Goal: Obtain resource: Download file/media

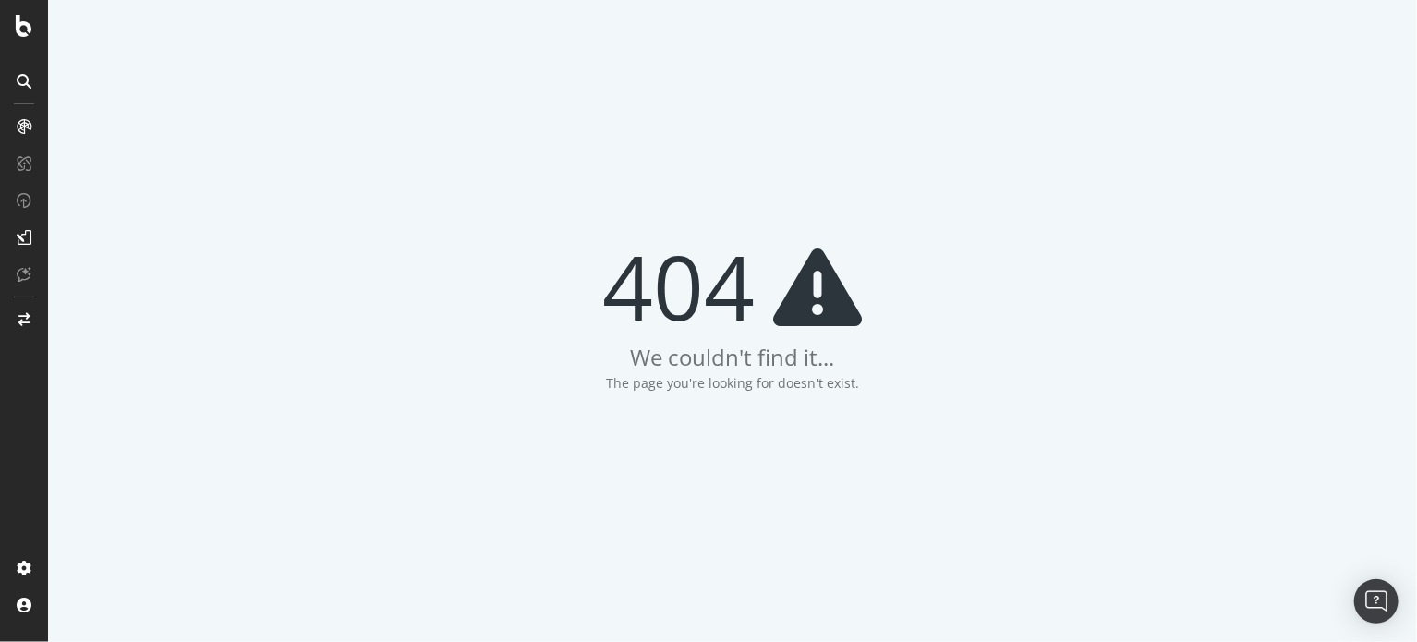
click at [848, 168] on div "404 We couldn't find it... The page you're looking for doesn't exist." at bounding box center [732, 321] width 1369 height 642
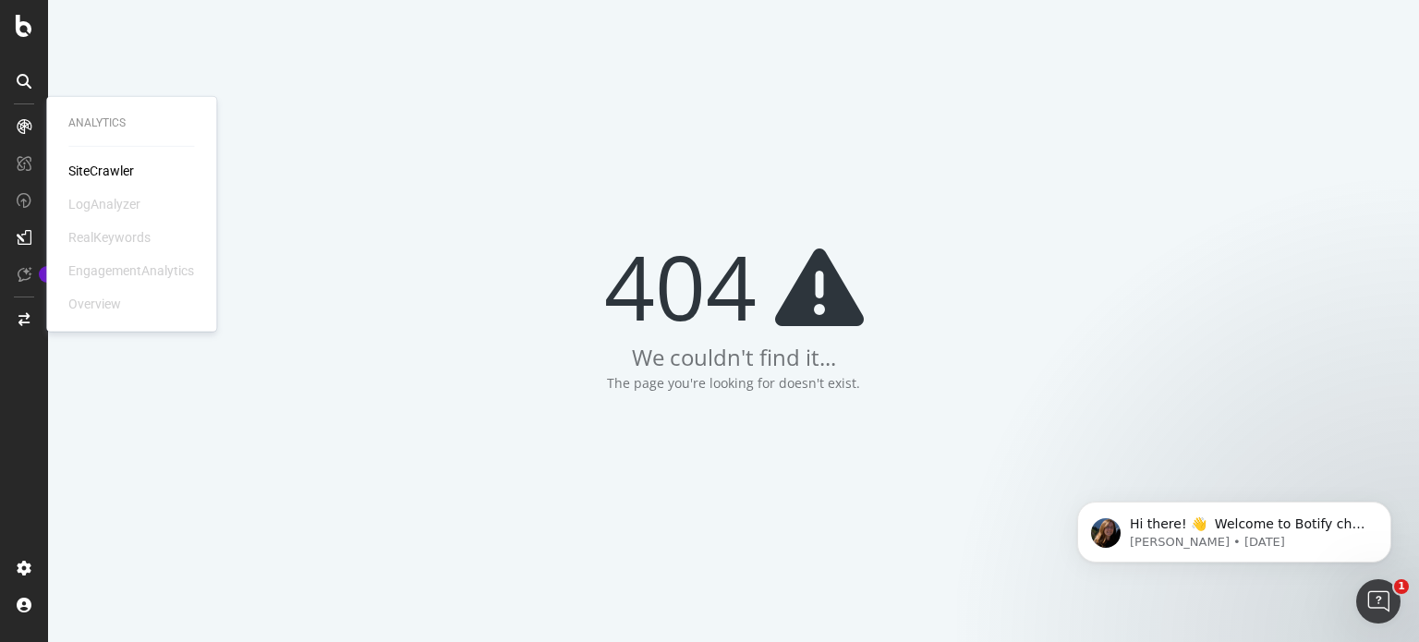
click at [67, 172] on div "Analytics SiteCrawler LogAnalyzer RealKeywords EngagementAnalytics Overview" at bounding box center [131, 214] width 155 height 227
click at [86, 169] on div "SiteCrawler" at bounding box center [101, 171] width 66 height 18
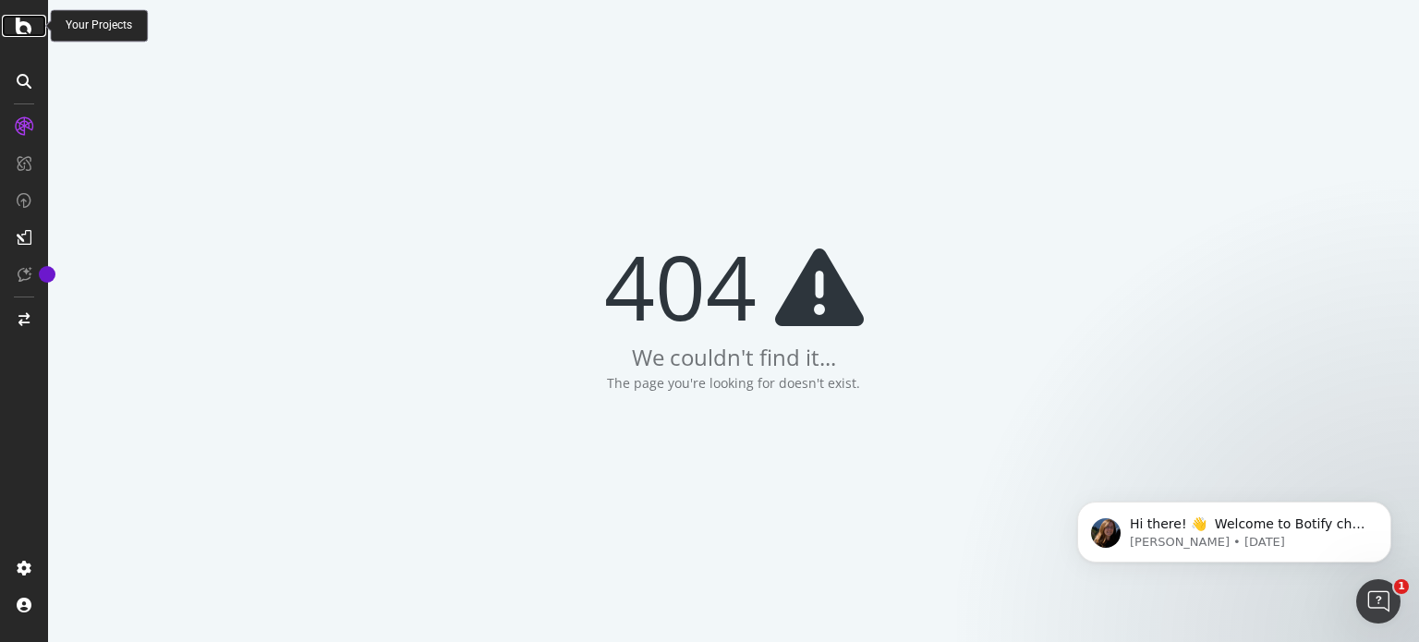
click at [26, 32] on icon at bounding box center [24, 26] width 17 height 22
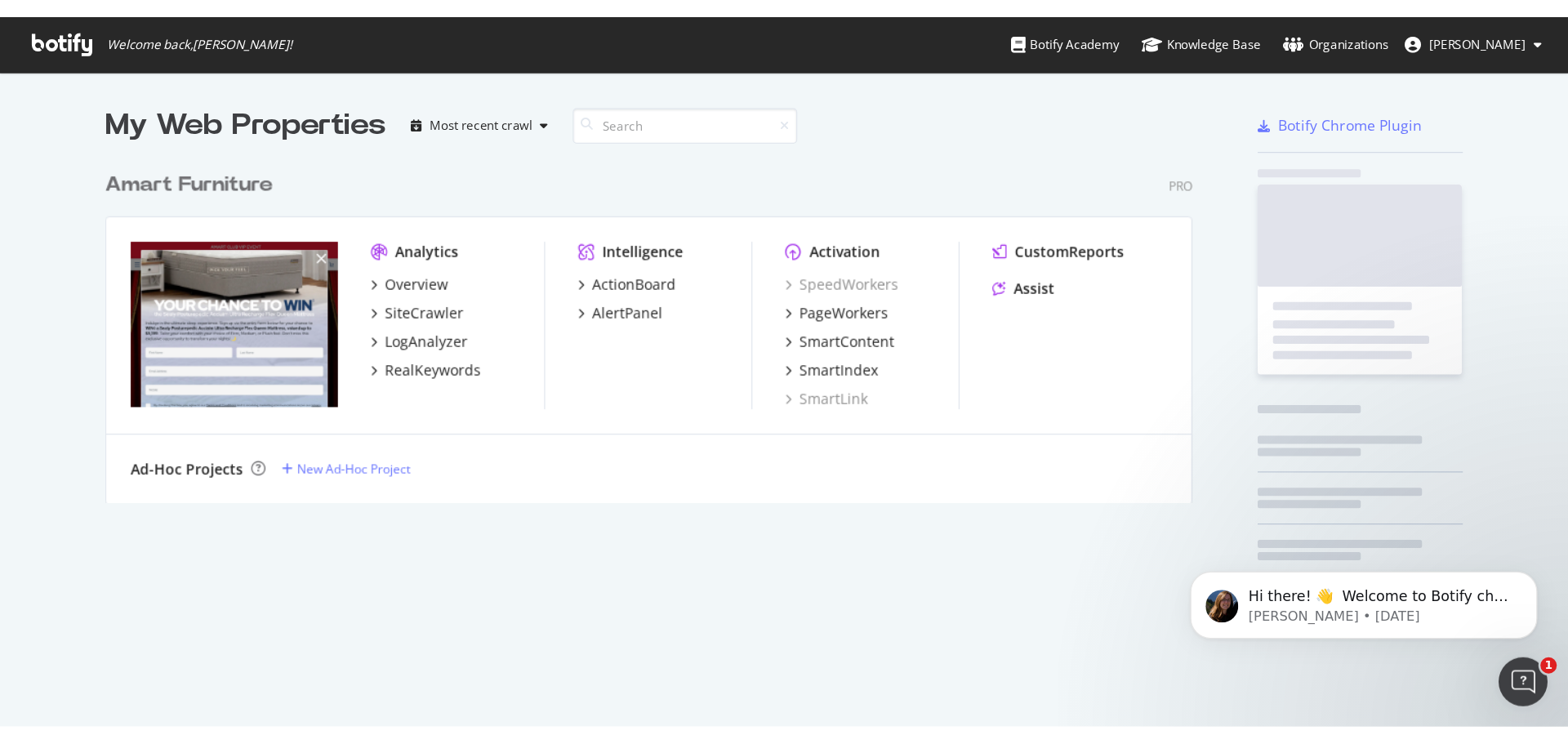
scroll to position [273, 871]
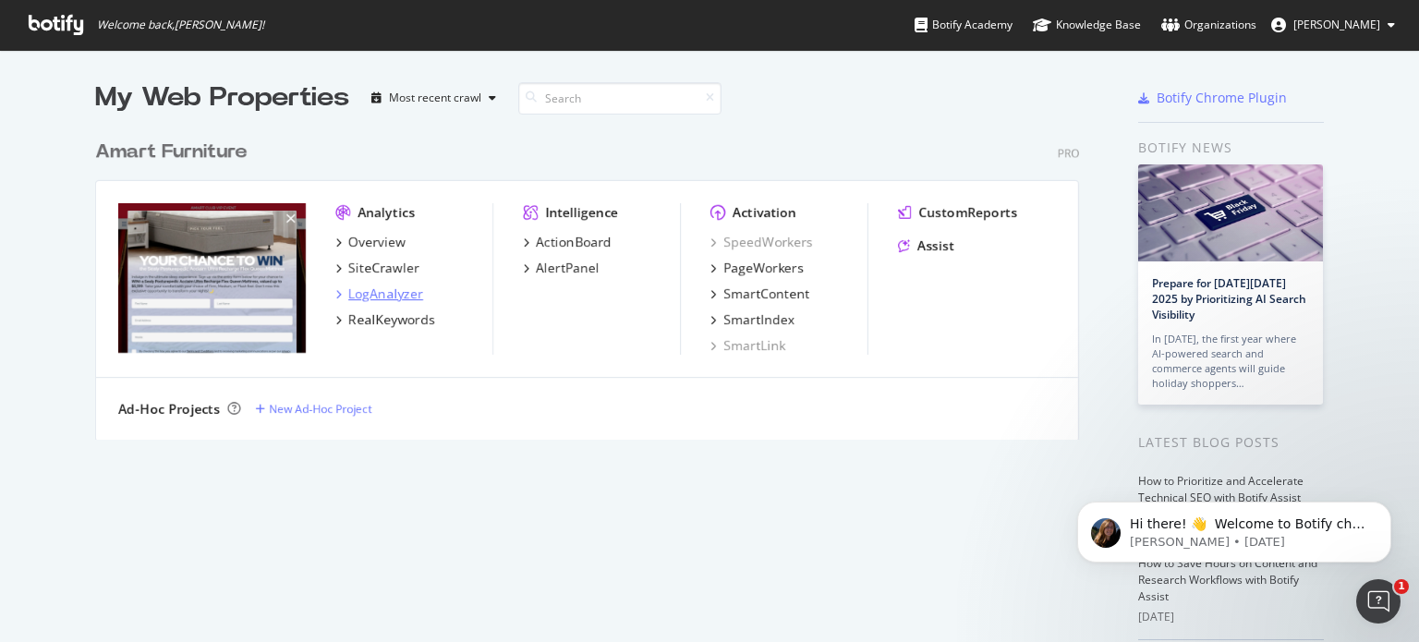
click at [386, 293] on div "LogAnalyzer" at bounding box center [385, 294] width 75 height 18
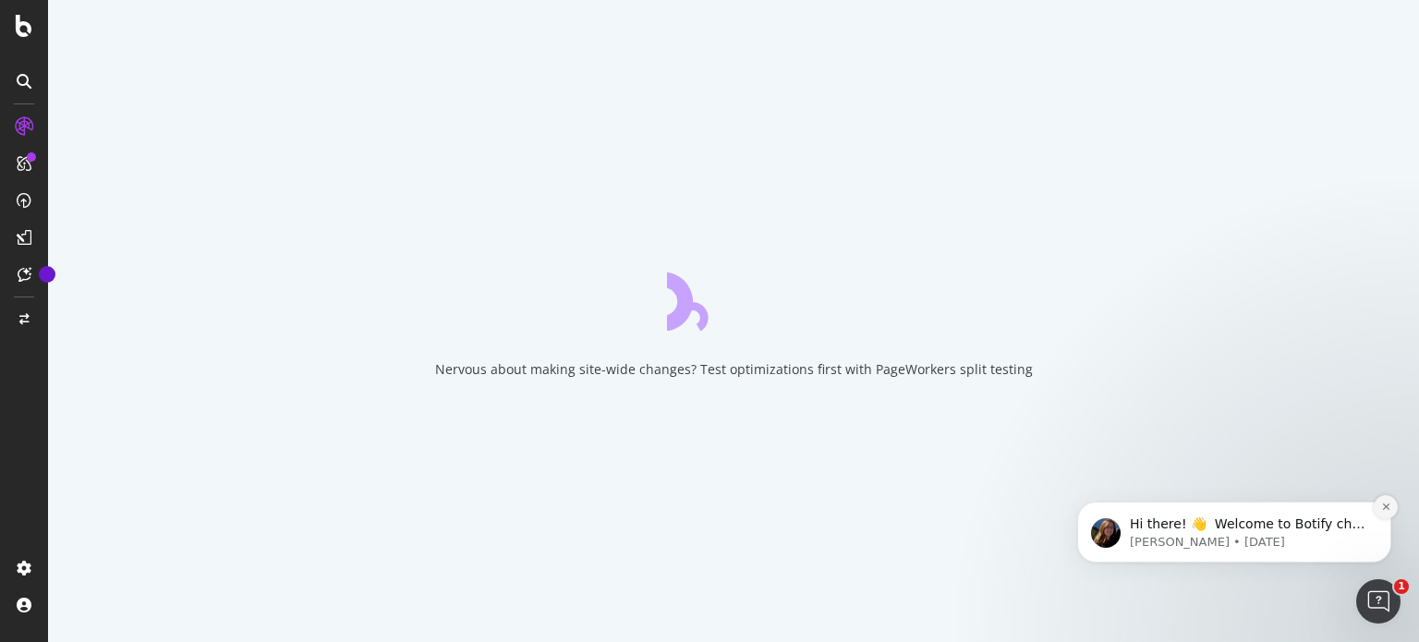
click at [1069, 505] on icon "Dismiss notification" at bounding box center [1386, 507] width 10 height 10
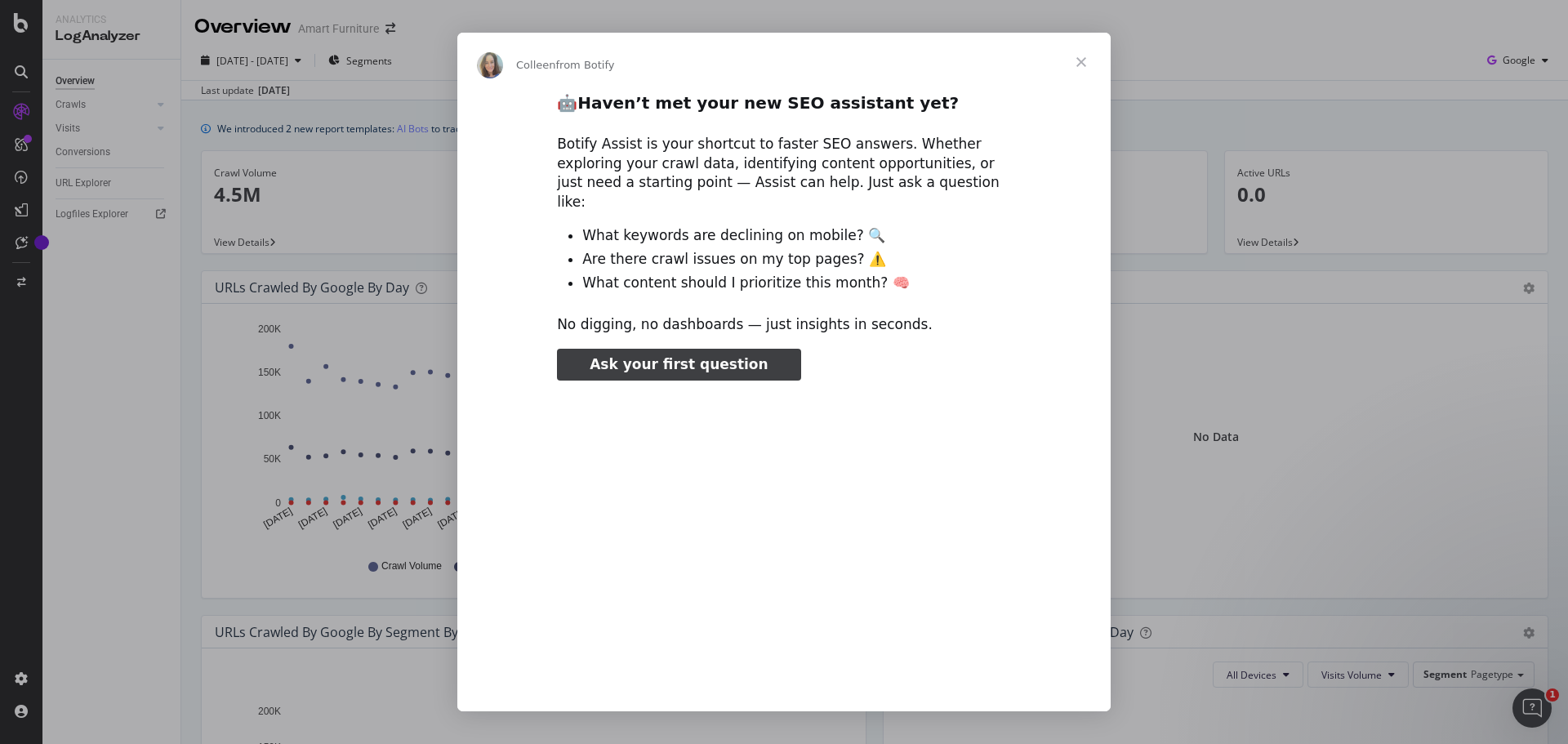
type input "3296666"
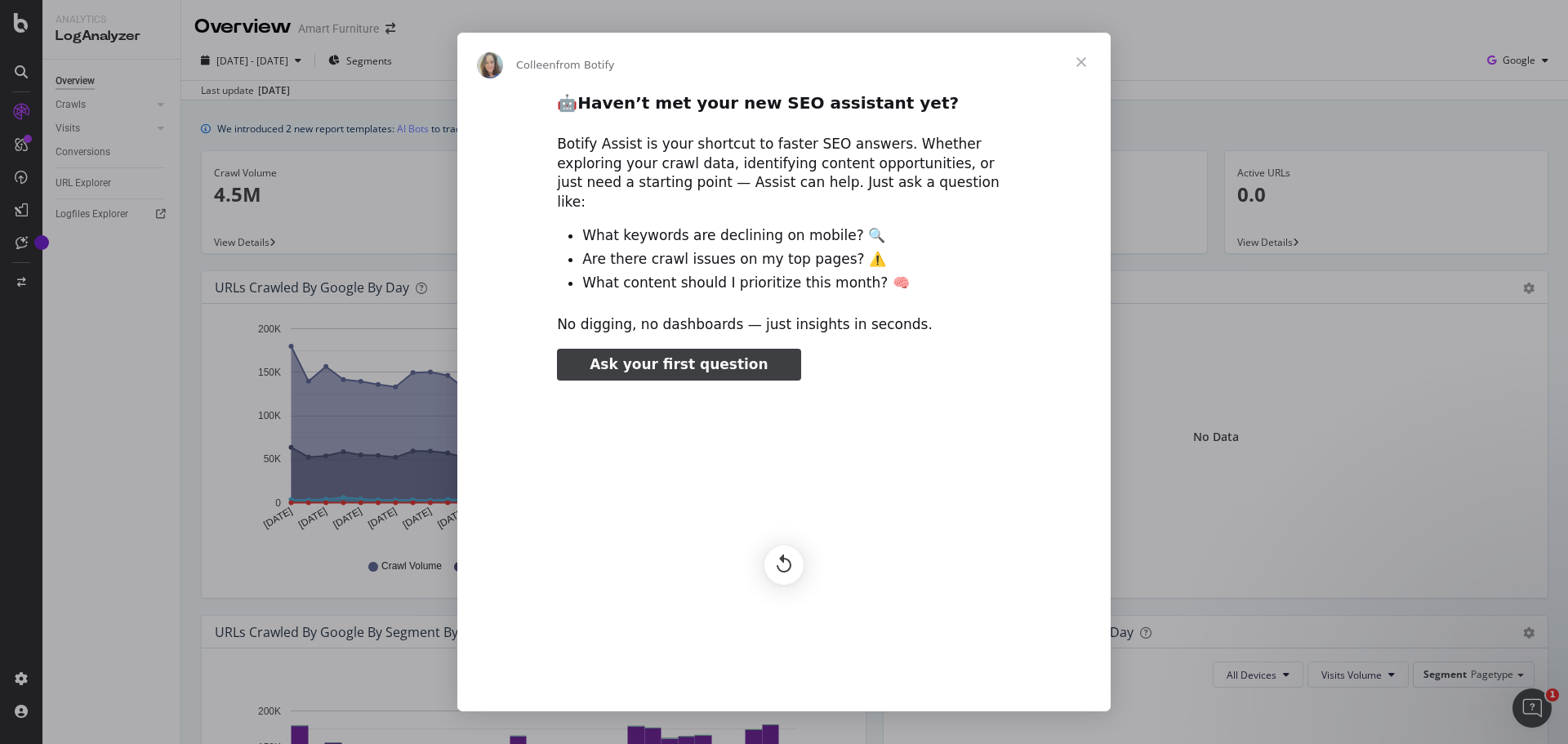
scroll to position [42, 0]
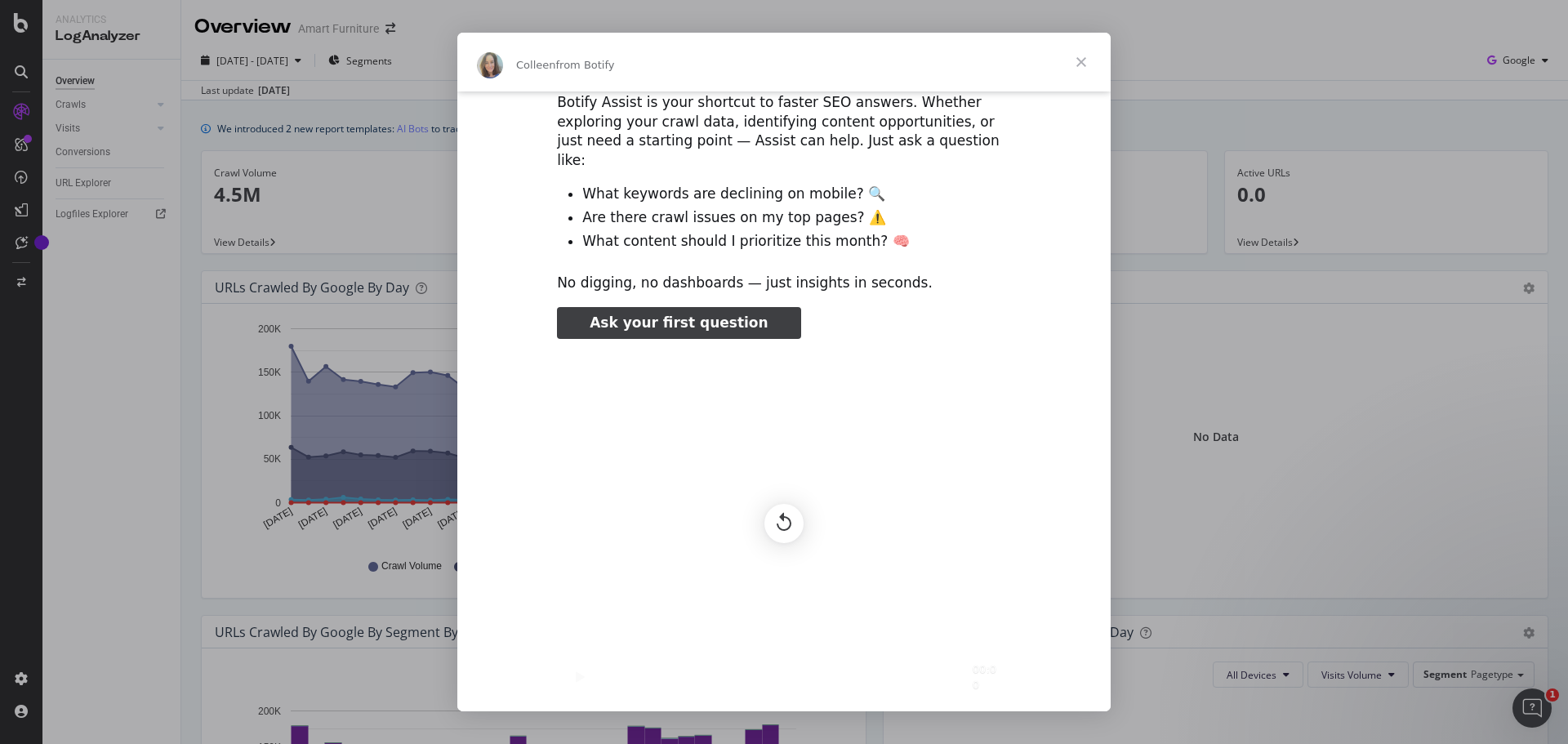
click at [945, 59] on span "Close" at bounding box center [1081, 62] width 59 height 59
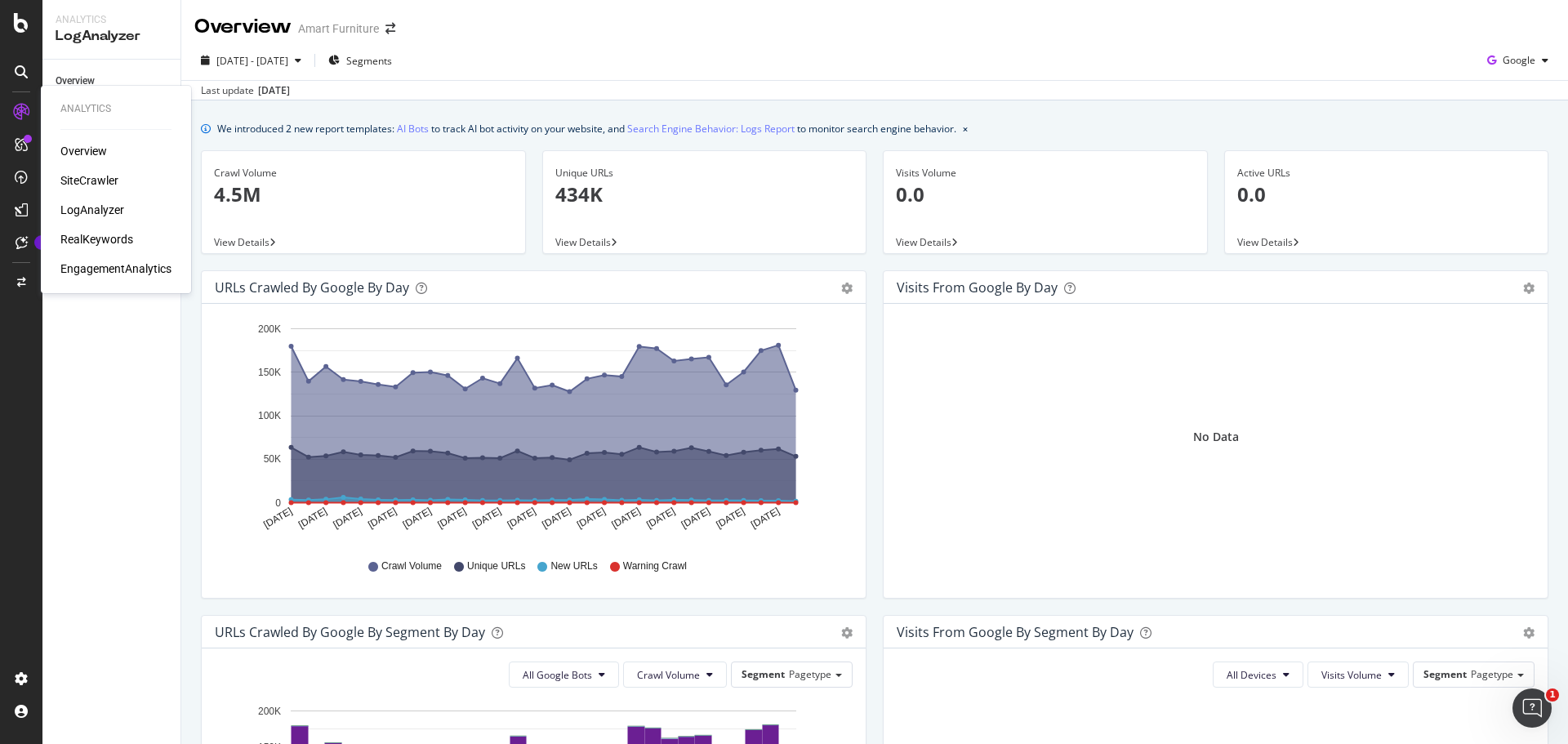
click at [85, 207] on div "LogAnalyzer" at bounding box center [92, 209] width 64 height 16
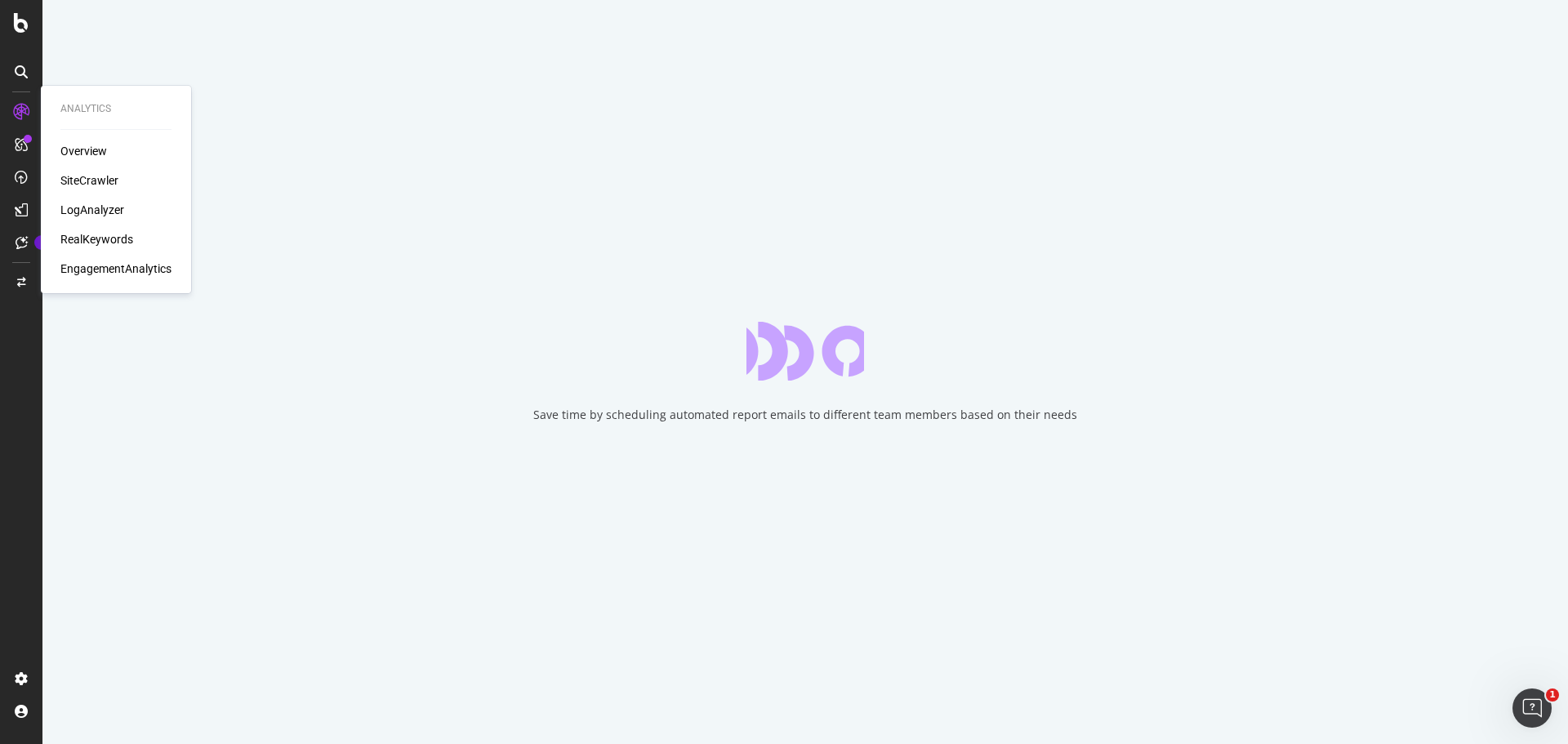
click at [81, 209] on div "LogAnalyzer" at bounding box center [92, 209] width 64 height 16
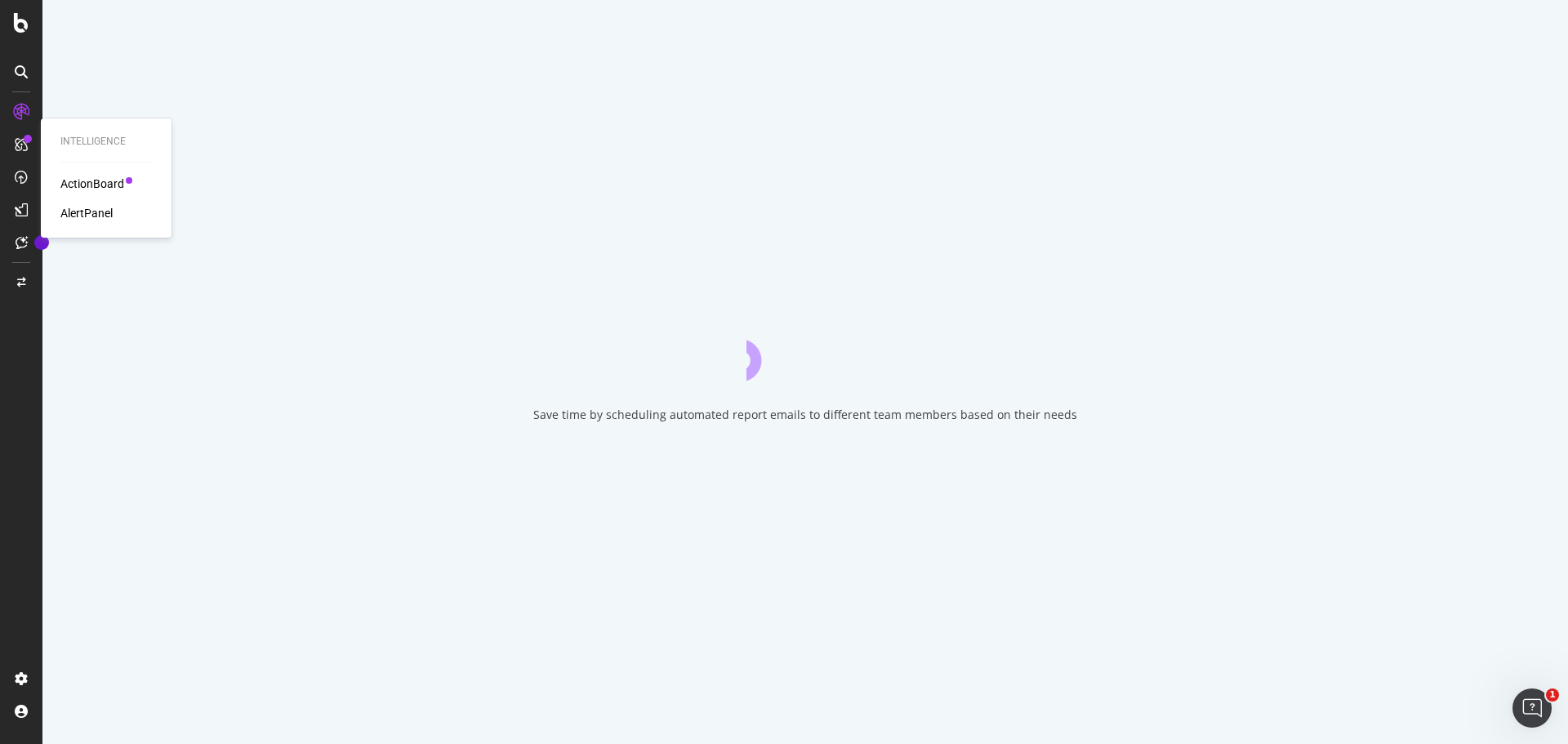
click at [68, 177] on div "ActionBoard" at bounding box center [92, 184] width 64 height 16
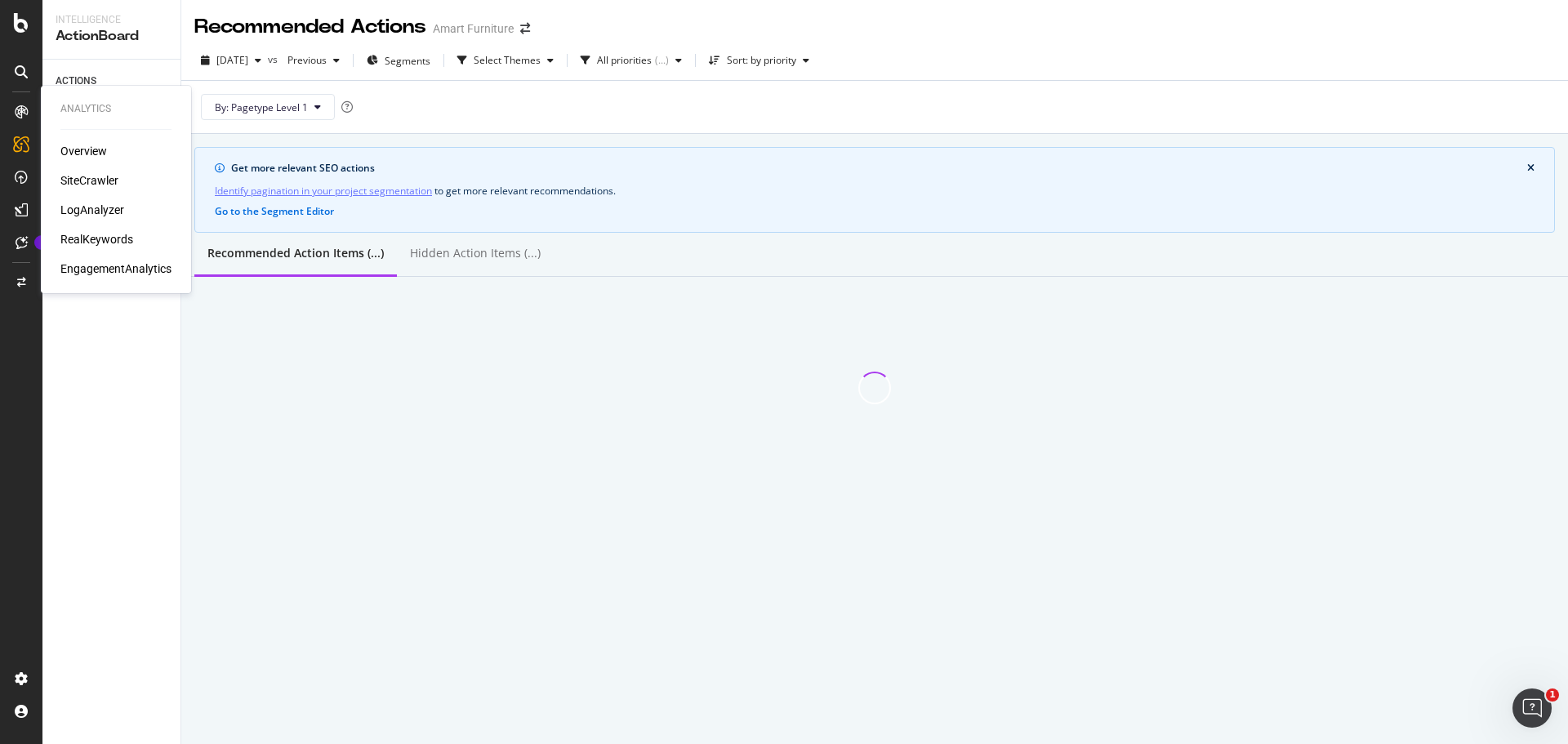
click at [102, 209] on div "LogAnalyzer" at bounding box center [92, 209] width 64 height 16
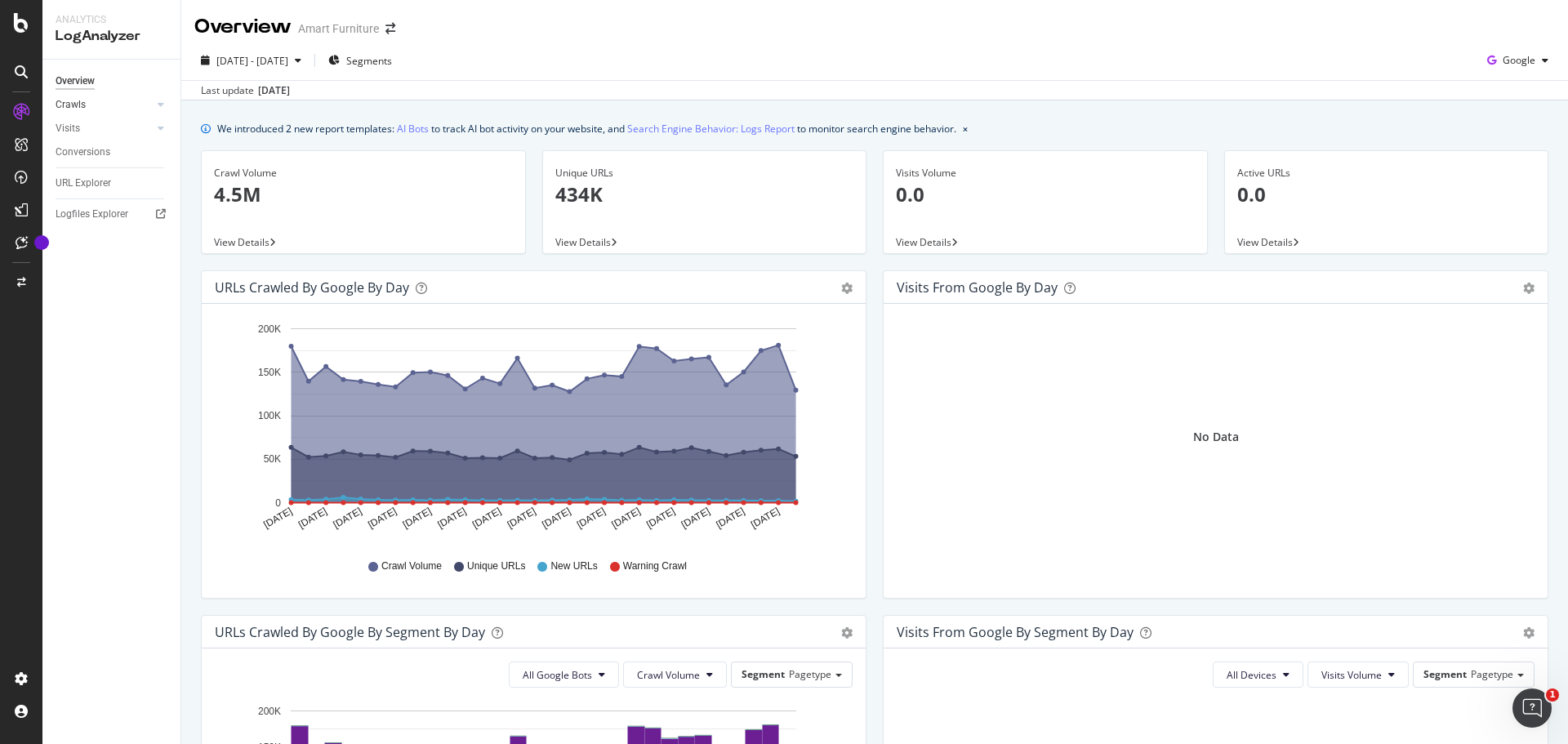
click at [146, 108] on div at bounding box center [144, 104] width 16 height 16
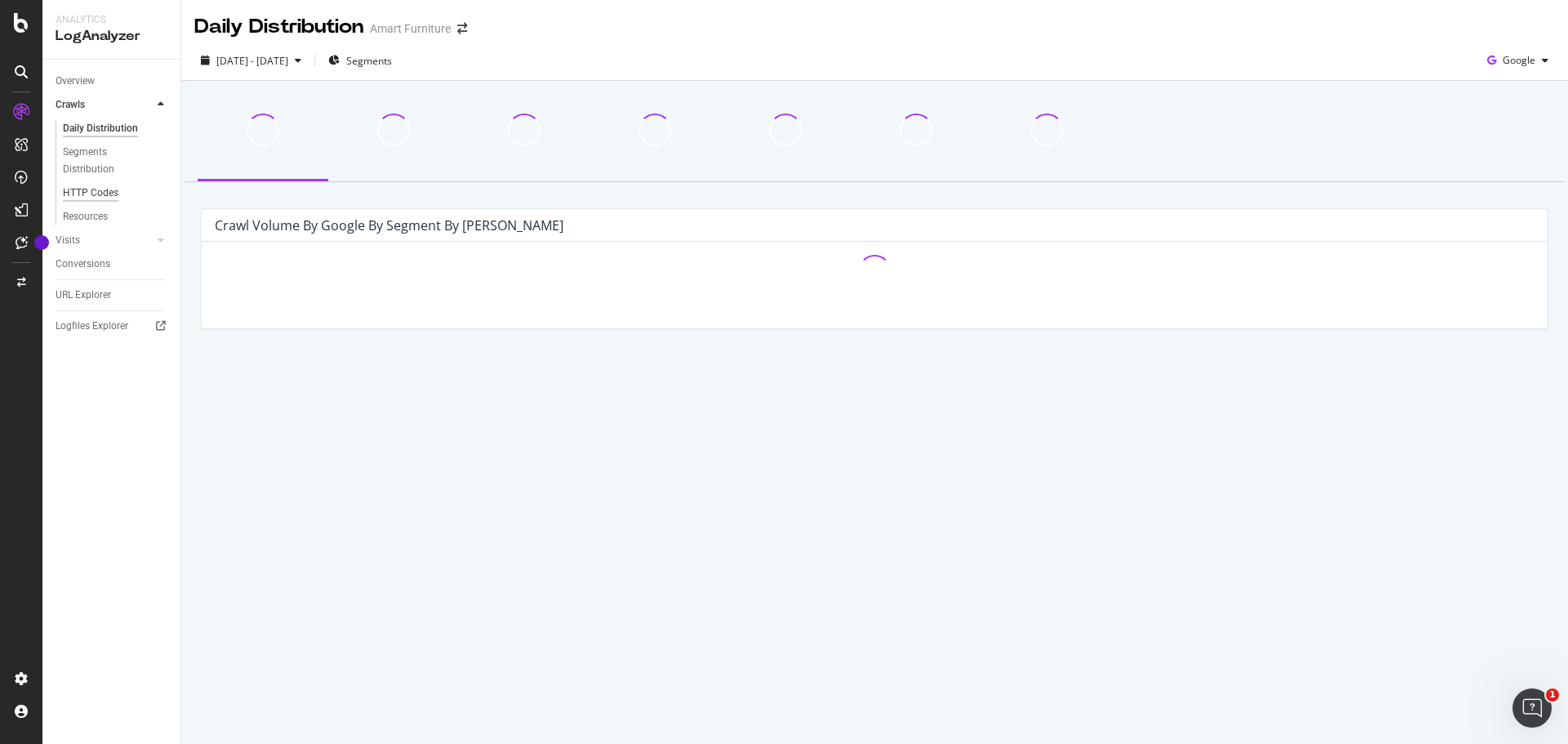
click at [105, 194] on div "HTTP Codes" at bounding box center [90, 193] width 56 height 17
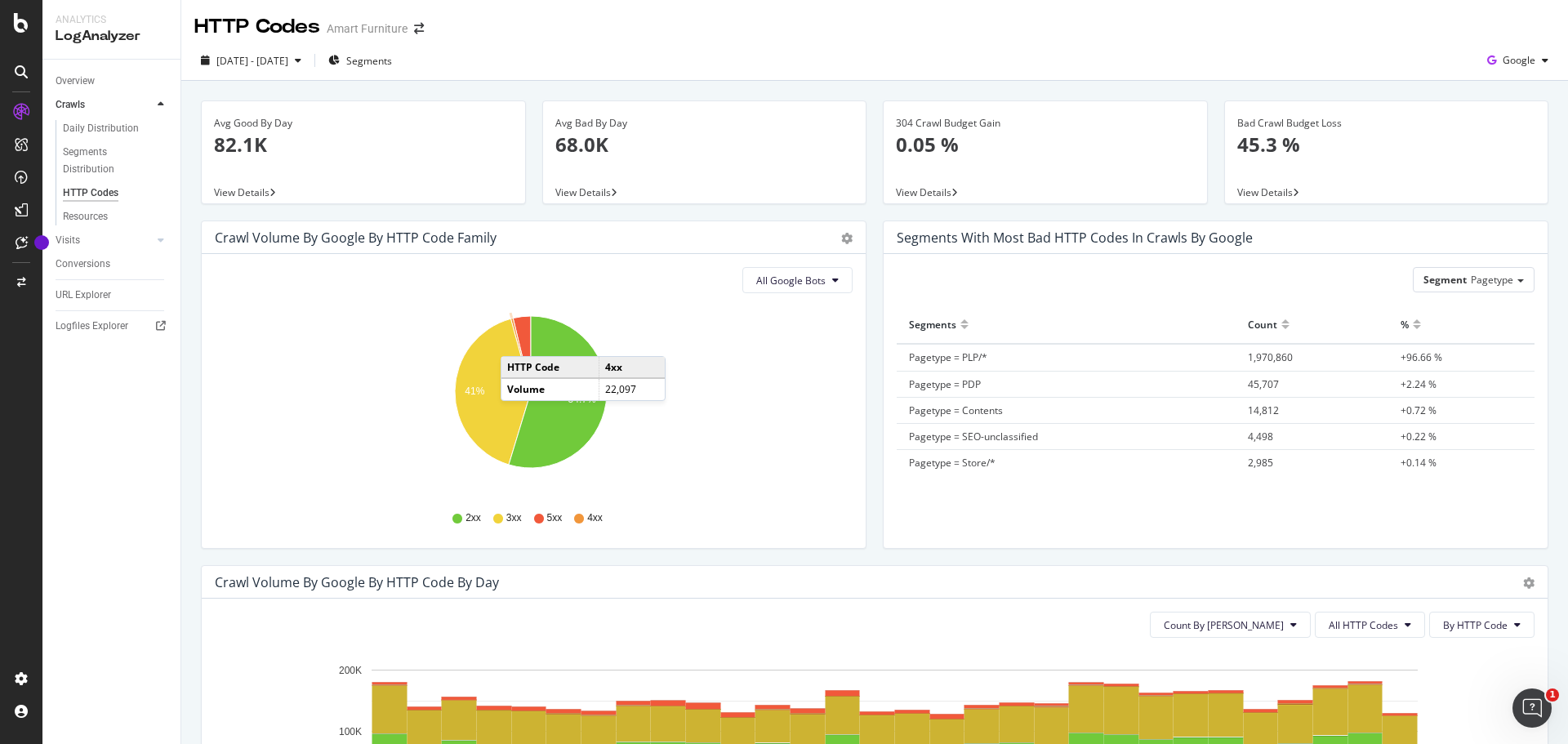
click at [517, 339] on icon "A chart." at bounding box center [520, 354] width 20 height 73
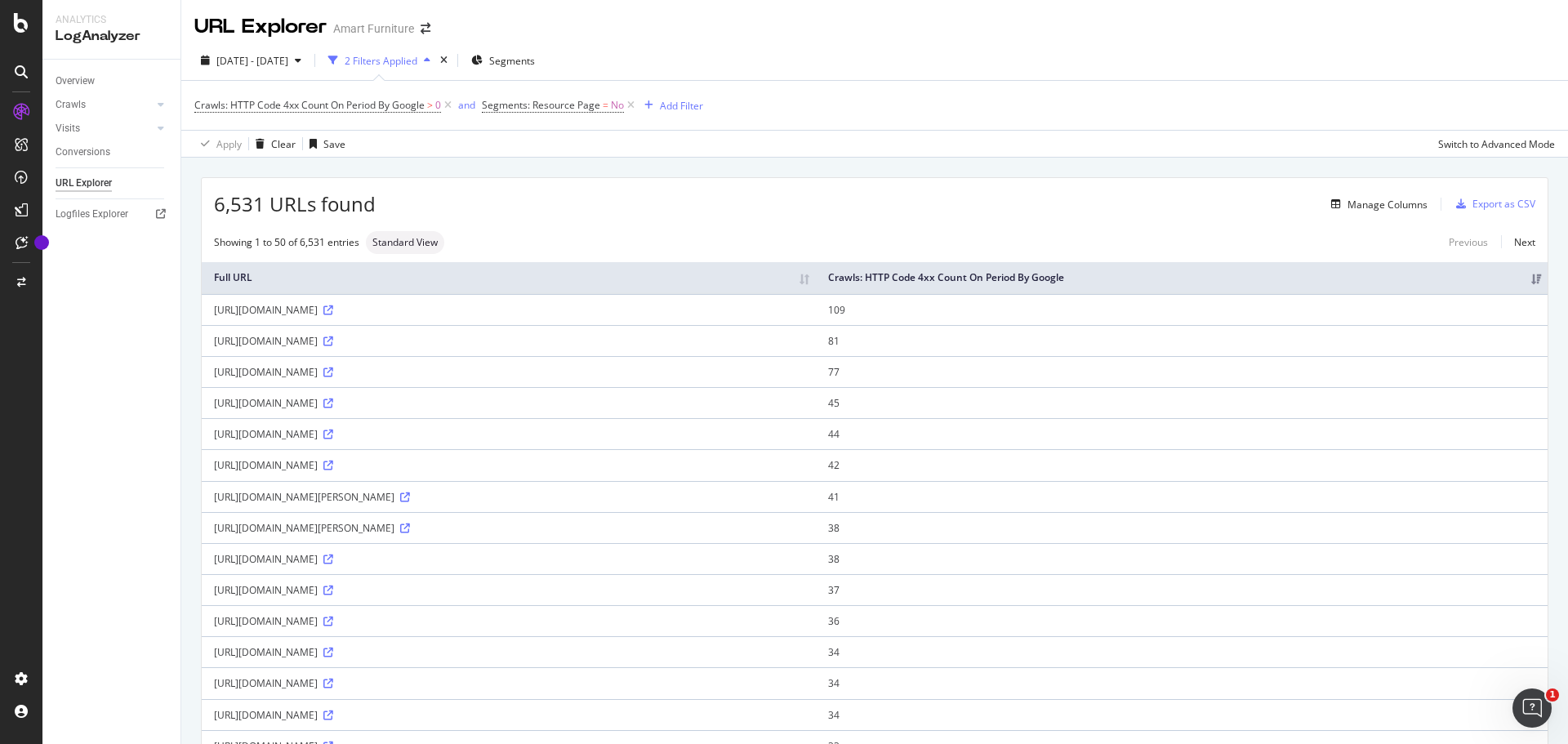
click at [945, 279] on th "Crawls: HTTP Code 4xx Count On Period By Google" at bounding box center [1182, 278] width 732 height 32
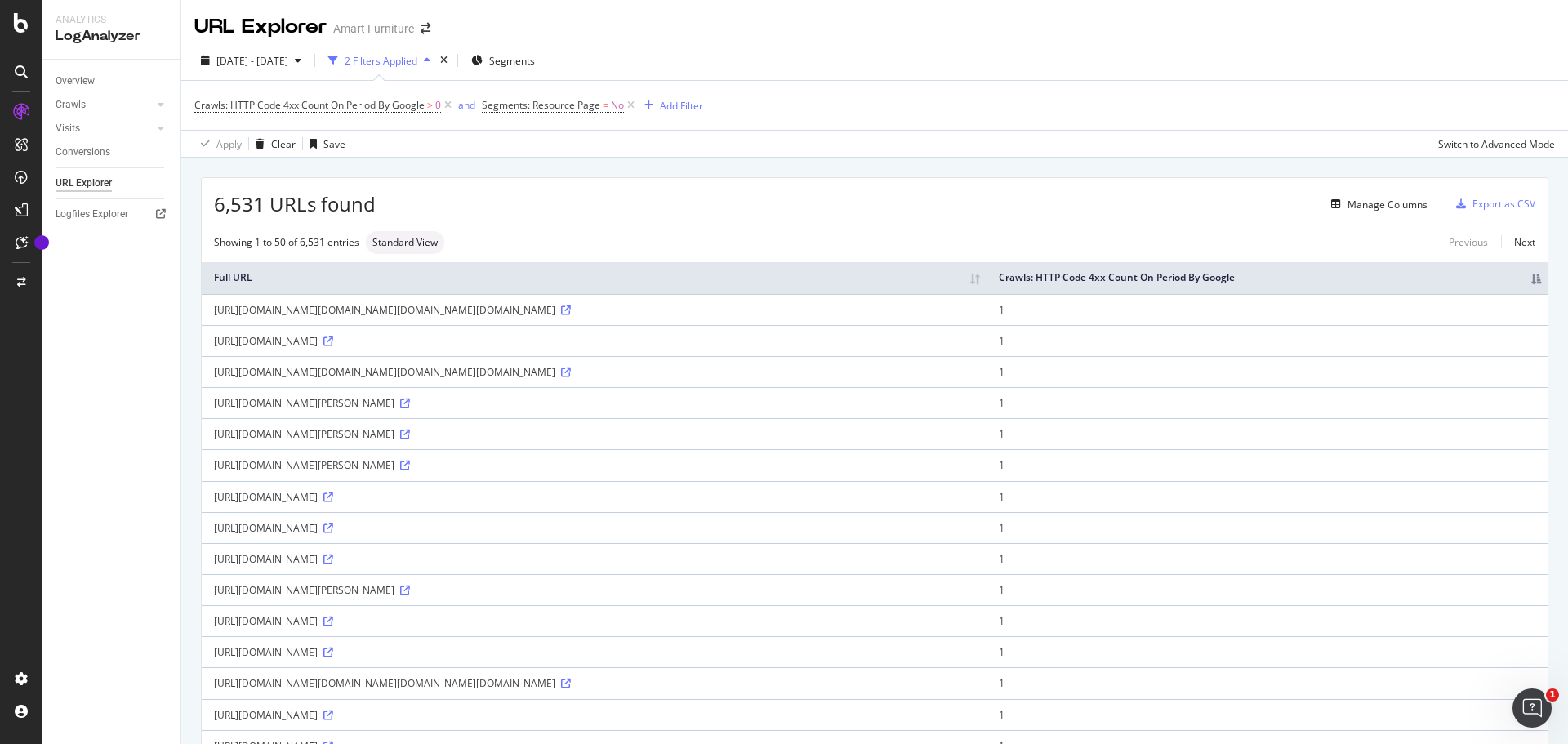
click at [945, 290] on th "Crawls: HTTP Code 4xx Count On Period By Google" at bounding box center [1267, 278] width 561 height 32
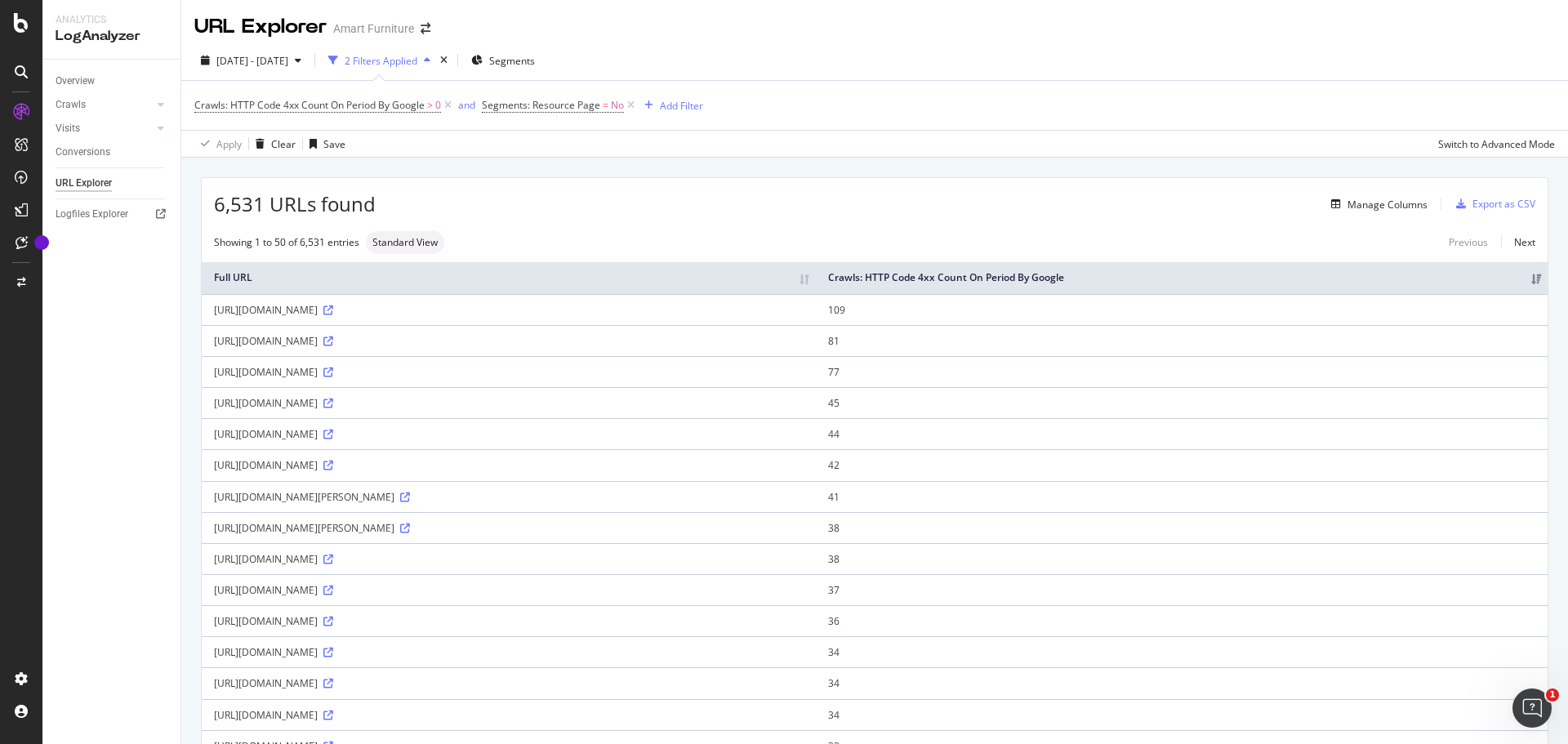
click at [945, 199] on div "Export as CSV" at bounding box center [1503, 204] width 63 height 14
